Goal: Task Accomplishment & Management: Use online tool/utility

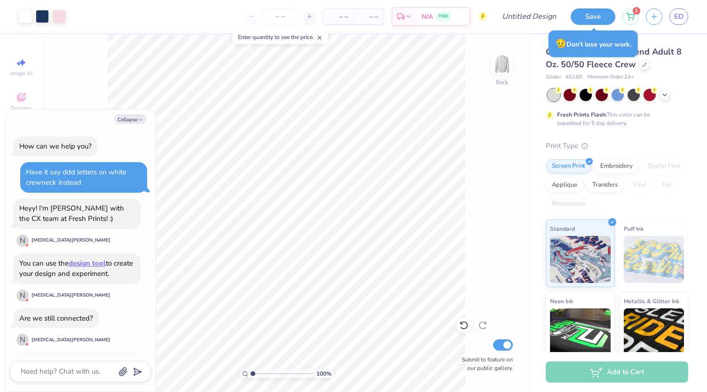
scroll to position [388, 0]
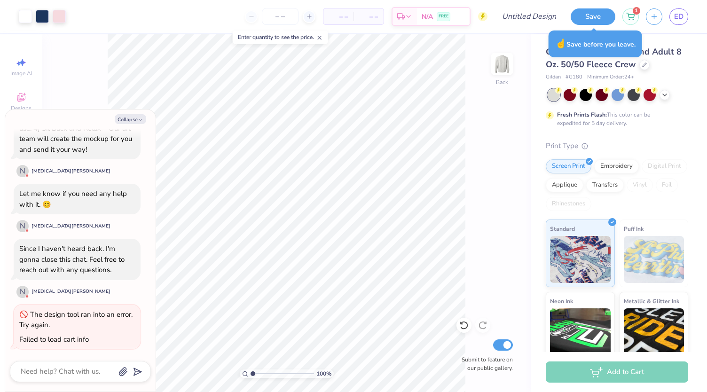
type textarea "x"
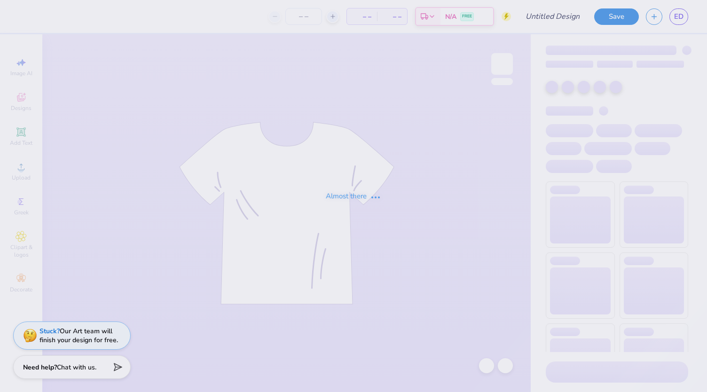
type input "parents weekend - lsu"
type input "12"
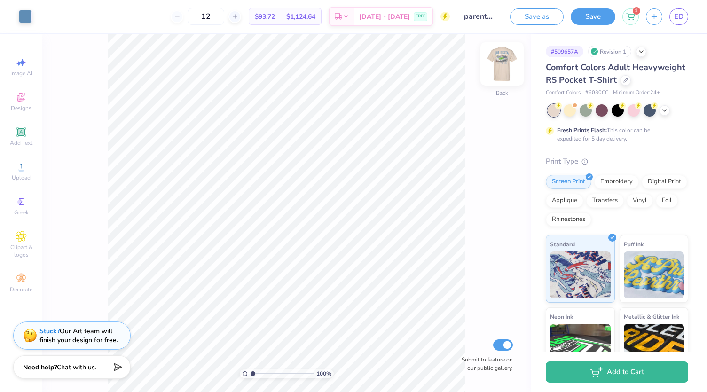
click at [501, 67] on img at bounding box center [502, 64] width 38 height 38
click at [668, 114] on icon at bounding box center [665, 111] width 8 height 8
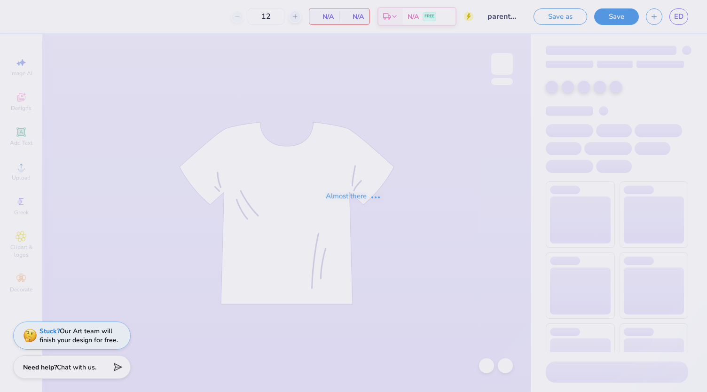
click at [364, 113] on div "Almost there" at bounding box center [353, 196] width 707 height 392
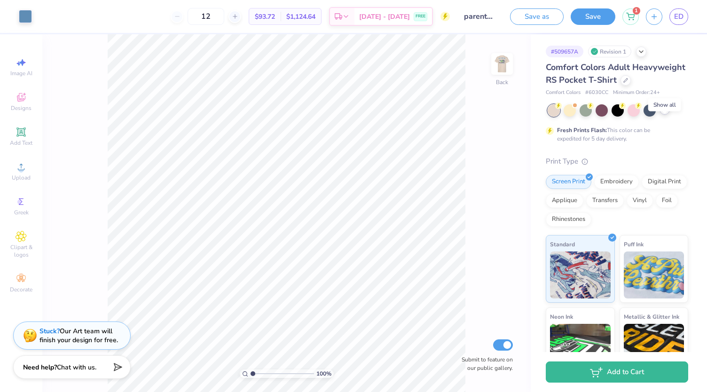
click at [667, 113] on icon at bounding box center [665, 110] width 8 height 8
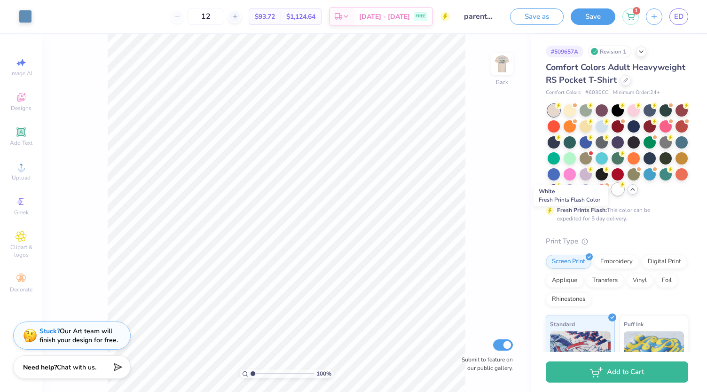
click at [612, 196] on div at bounding box center [618, 189] width 12 height 12
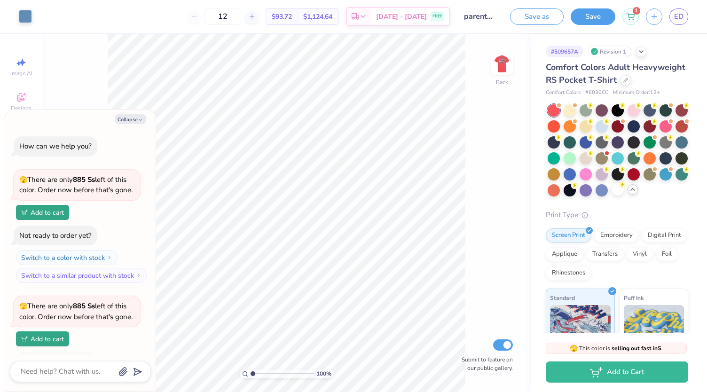
scroll to position [187, 0]
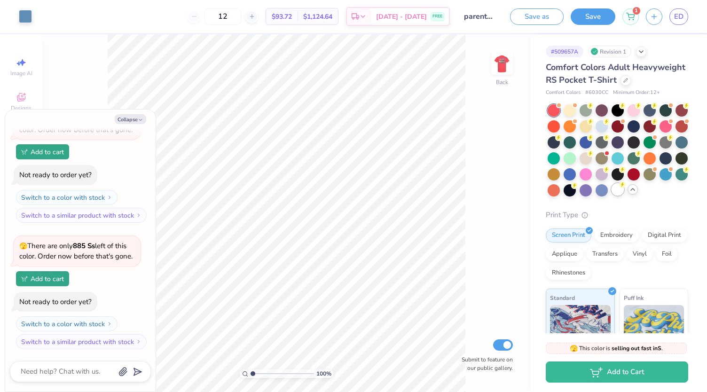
click at [570, 225] on div "Comfort Colors Adult Heavyweight RS Pocket T-Shirt Comfort Colors # 6030CC Mini…" at bounding box center [617, 281] width 143 height 440
click at [612, 196] on div at bounding box center [618, 189] width 12 height 12
click at [132, 118] on button "Collapse" at bounding box center [131, 119] width 32 height 10
type textarea "x"
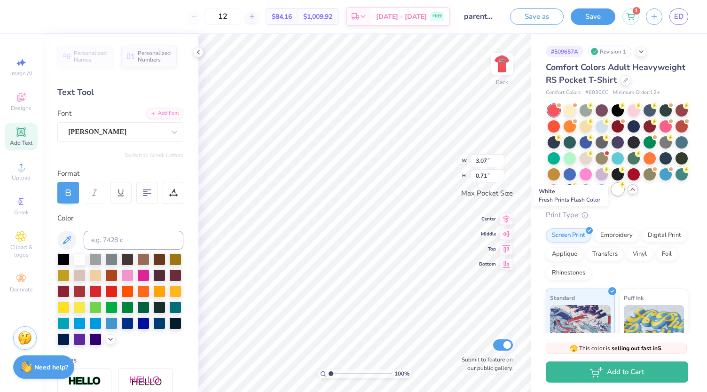
click at [612, 196] on div at bounding box center [618, 189] width 12 height 12
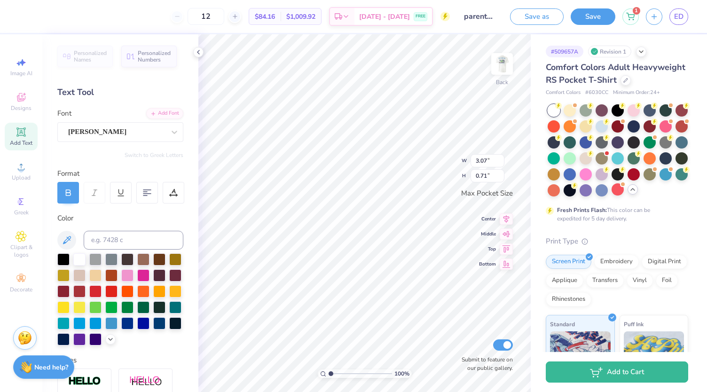
scroll to position [8, 1]
click at [27, 107] on span "Designs" at bounding box center [21, 108] width 21 height 8
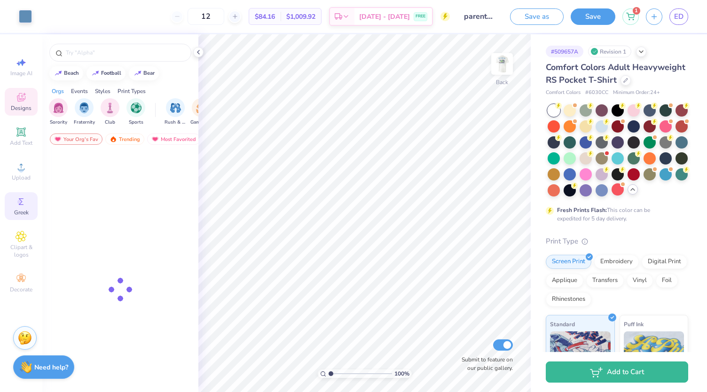
click at [22, 194] on div "Greek" at bounding box center [21, 206] width 33 height 28
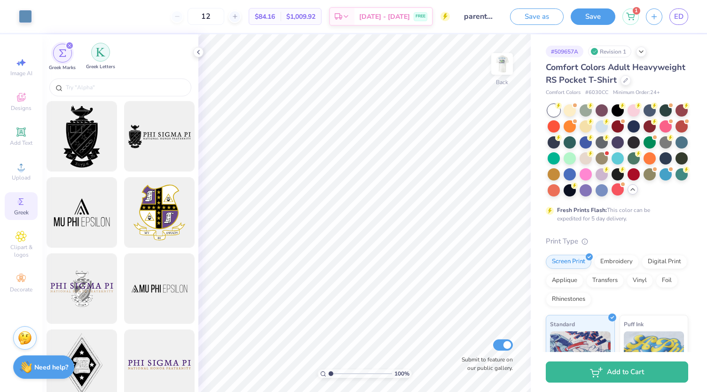
click at [99, 54] on img "filter for Greek Letters" at bounding box center [100, 52] width 9 height 9
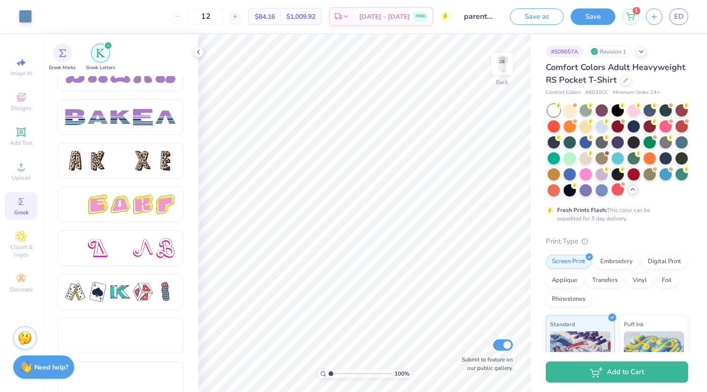
scroll to position [1563, 0]
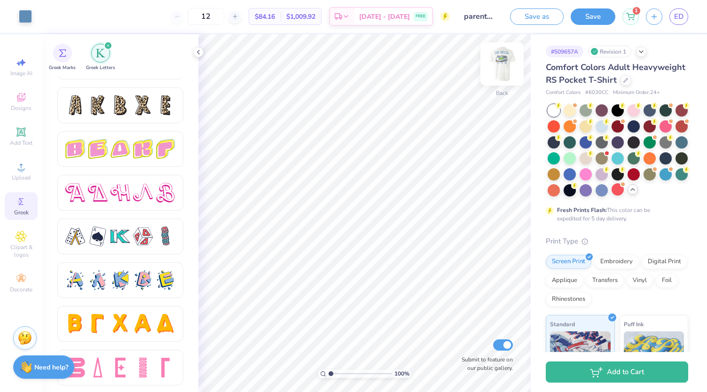
click at [506, 72] on img at bounding box center [502, 64] width 38 height 38
click at [511, 72] on img at bounding box center [502, 64] width 19 height 19
click at [199, 53] on polyline at bounding box center [199, 52] width 2 height 4
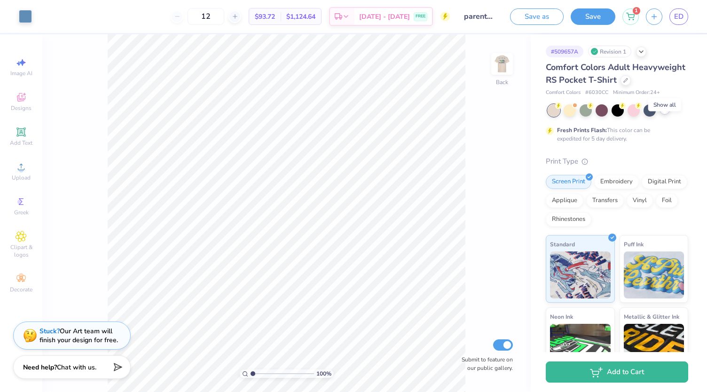
click at [669, 115] on div at bounding box center [665, 109] width 10 height 10
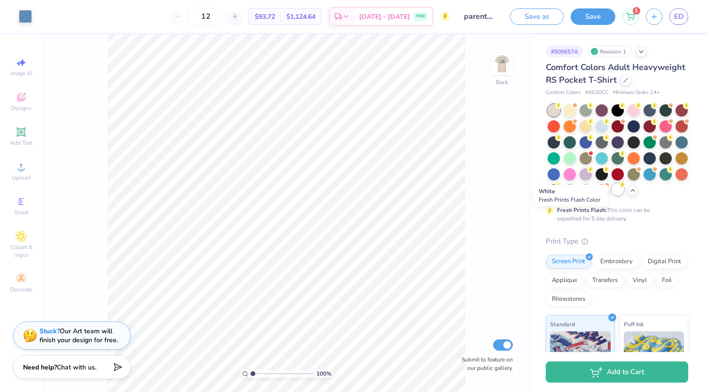
click at [612, 196] on div at bounding box center [618, 189] width 12 height 12
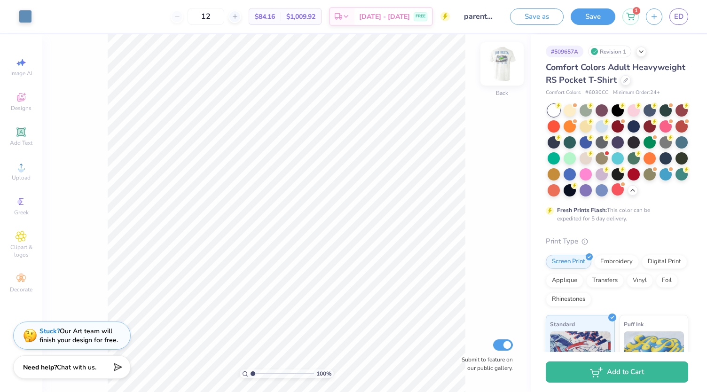
click at [500, 61] on img at bounding box center [502, 64] width 38 height 38
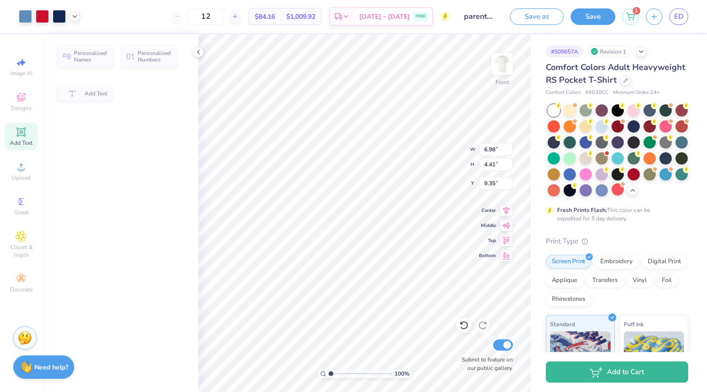
type input "1.81"
type input "0.48"
type input "13.87"
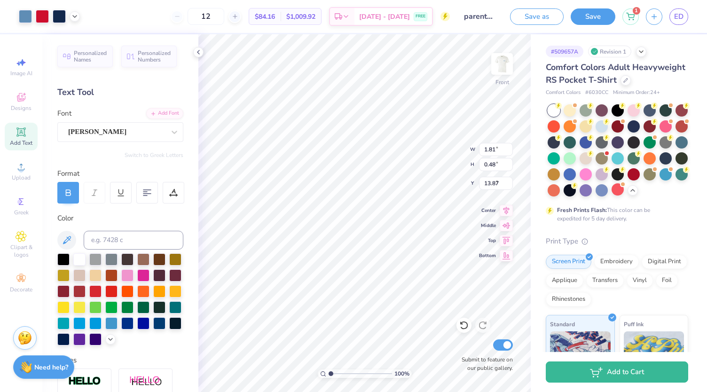
type input "6.98"
type input "4.41"
type input "9.35"
type input "0.63"
type input "0.56"
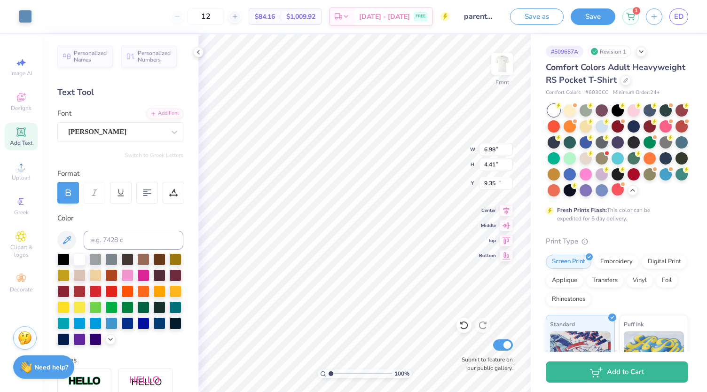
type input "13.49"
type input "11.26"
type input "7.37"
type input "6.56"
type input "6.98"
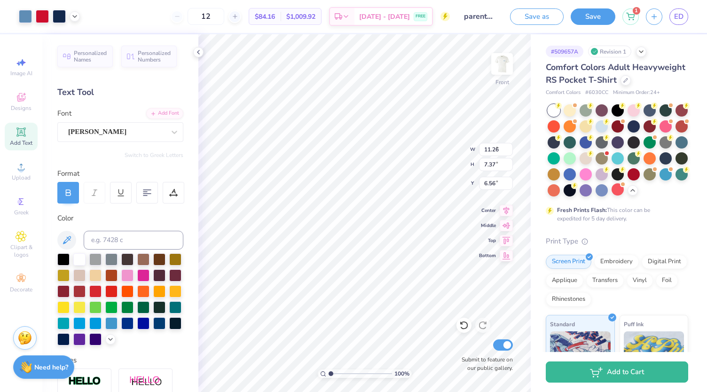
type input "4.41"
type input "9.35"
type input "11.26"
type input "7.37"
type input "6.56"
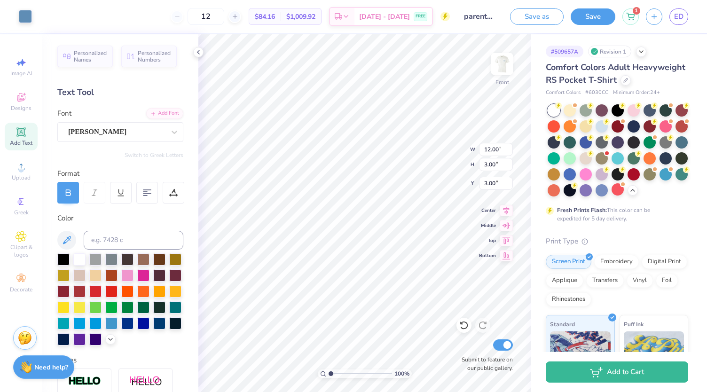
type input "12.00"
type input "3.00"
type input "9.84"
type input "1.90"
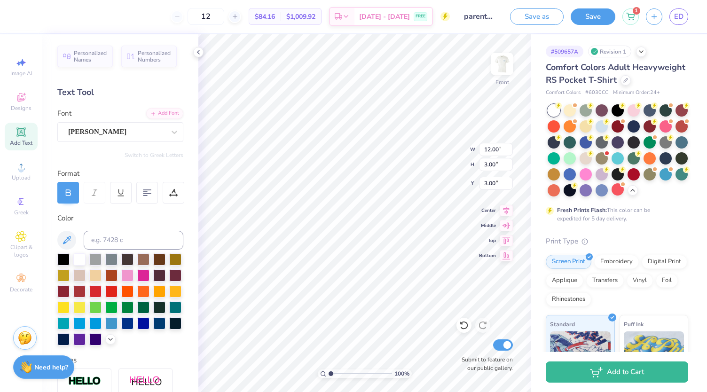
type input "5.00"
click at [71, 243] on icon at bounding box center [66, 240] width 11 height 11
click at [102, 291] on div at bounding box center [95, 291] width 12 height 12
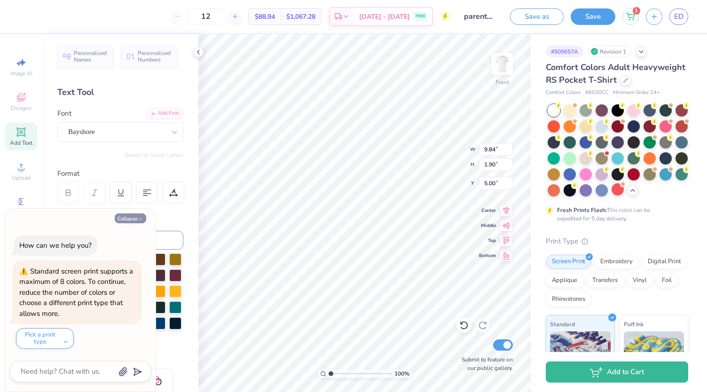
click at [136, 220] on button "Collapse" at bounding box center [131, 219] width 32 height 10
type textarea "x"
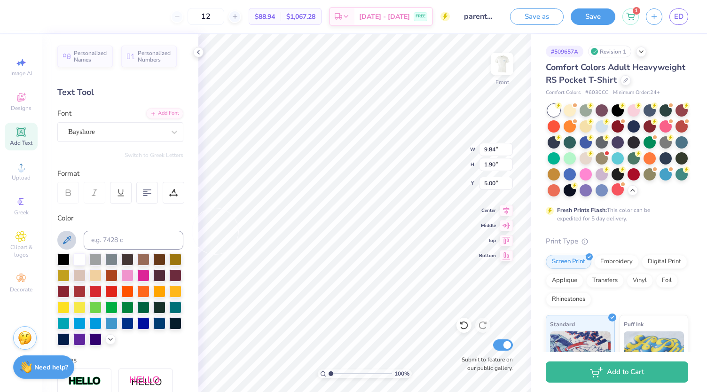
click at [66, 243] on icon at bounding box center [66, 240] width 11 height 11
click at [86, 292] on div at bounding box center [79, 291] width 12 height 12
click at [102, 291] on div at bounding box center [95, 291] width 12 height 12
type input "6.98"
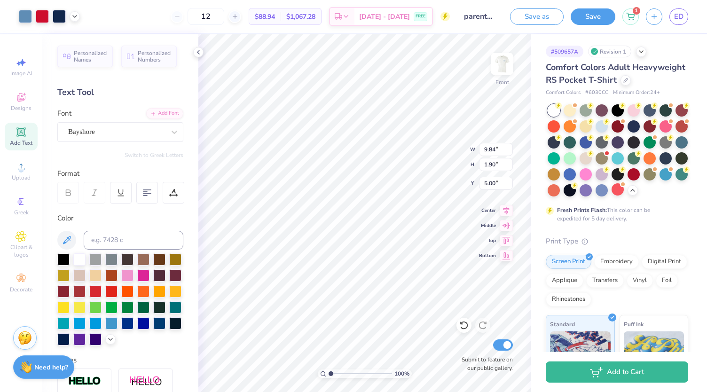
type input "4.41"
type input "9.35"
